Goal: Find specific page/section: Find specific page/section

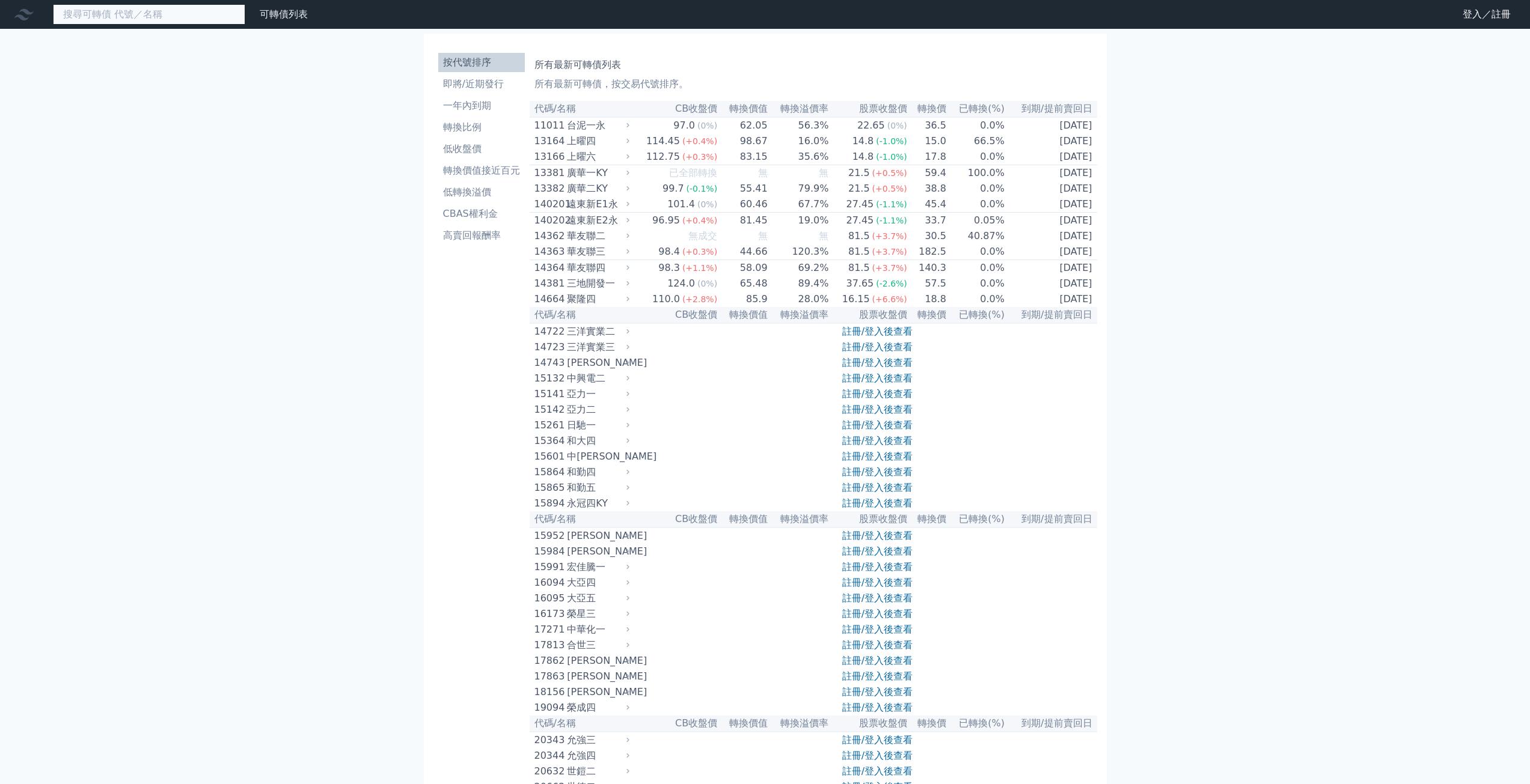
click at [185, 21] on input at bounding box center [149, 14] width 193 height 21
type input "2436"
click at [92, 26] on nav "2436 可轉債列表 財務數據 可轉債列表 財務數據 登入／註冊 登入／註冊" at bounding box center [765, 14] width 1530 height 29
click at [89, 15] on input "2436" at bounding box center [149, 14] width 193 height 21
